Goal: Information Seeking & Learning: Find specific fact

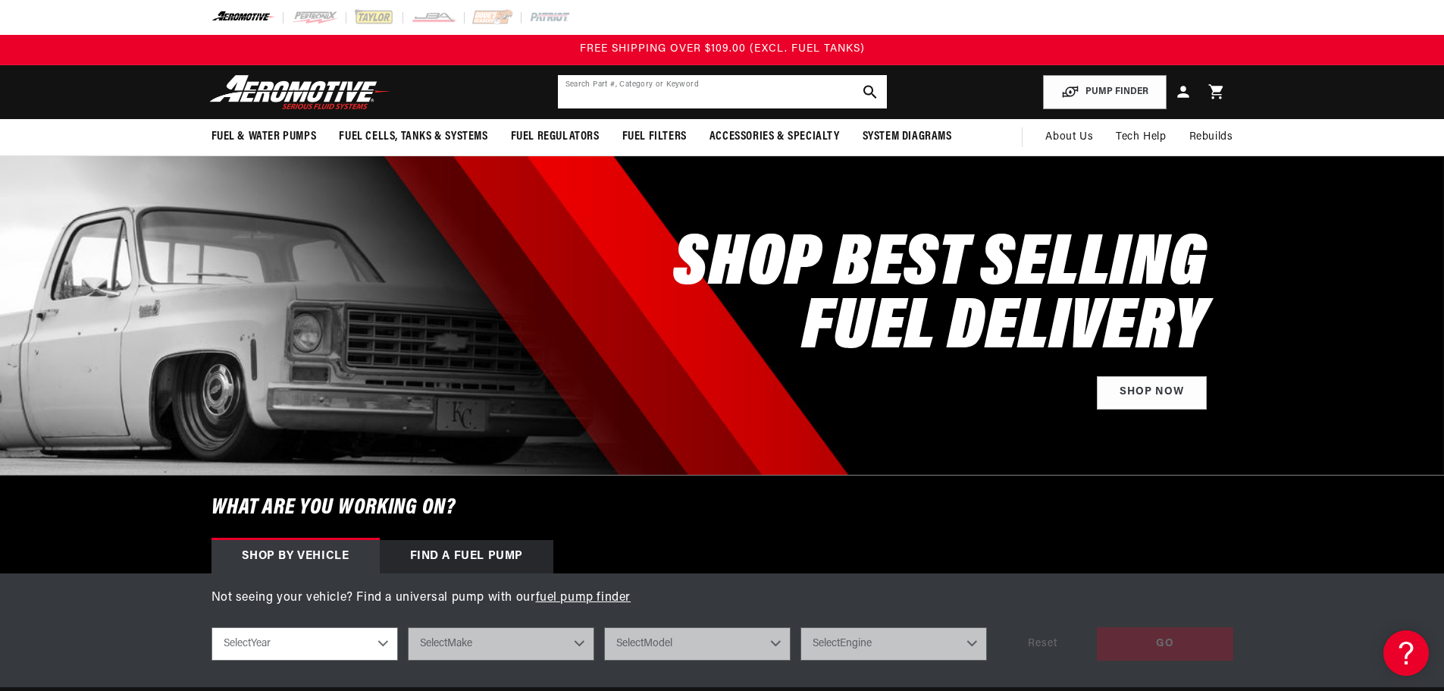
click at [688, 97] on input "text" at bounding box center [722, 91] width 329 height 33
type input "sn38aero"
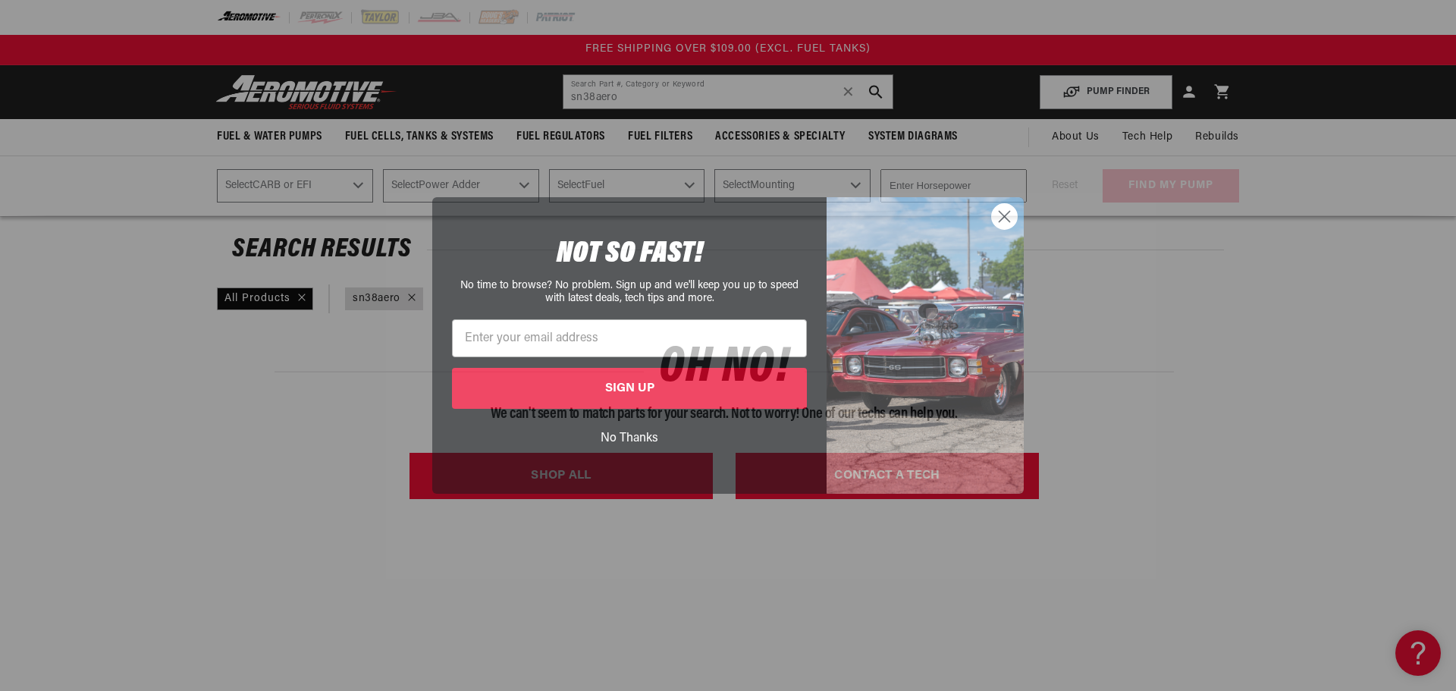
click at [1011, 212] on circle "Close dialog" at bounding box center [1004, 216] width 25 height 25
